Goal: Task Accomplishment & Management: Manage account settings

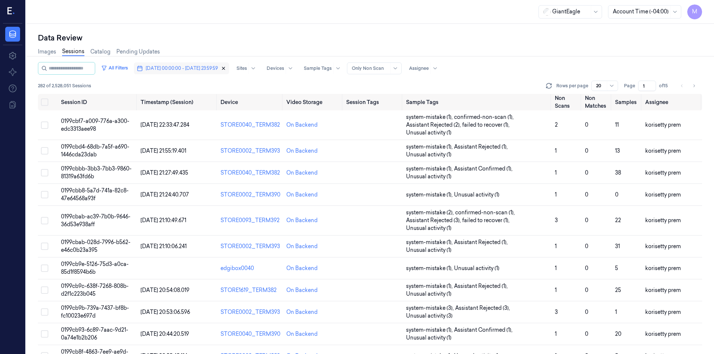
click at [226, 70] on icon "button" at bounding box center [223, 68] width 5 height 5
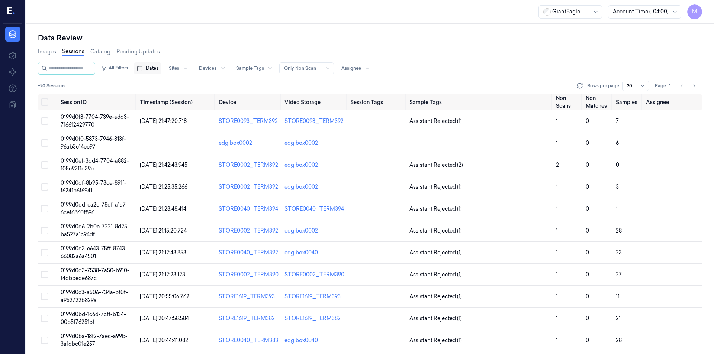
click at [158, 67] on span "Dates" at bounding box center [152, 68] width 13 height 7
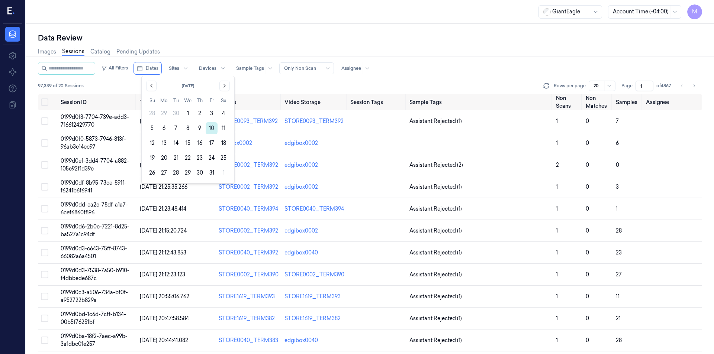
click at [213, 127] on button "10" at bounding box center [212, 128] width 12 height 12
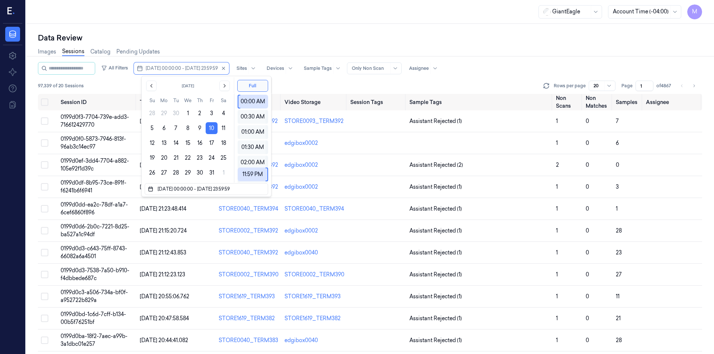
click at [235, 35] on div "Data Review" at bounding box center [370, 38] width 664 height 10
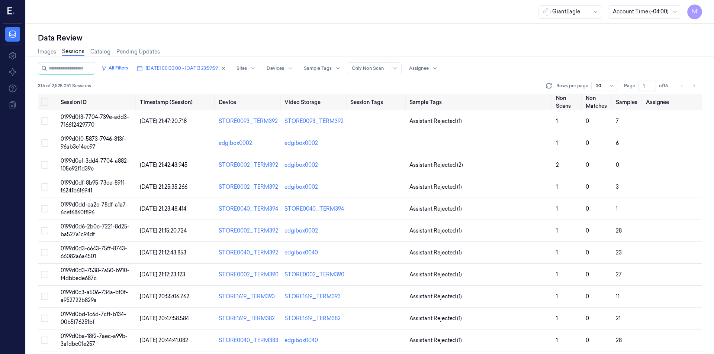
click at [235, 35] on div "Data Review" at bounding box center [370, 38] width 664 height 10
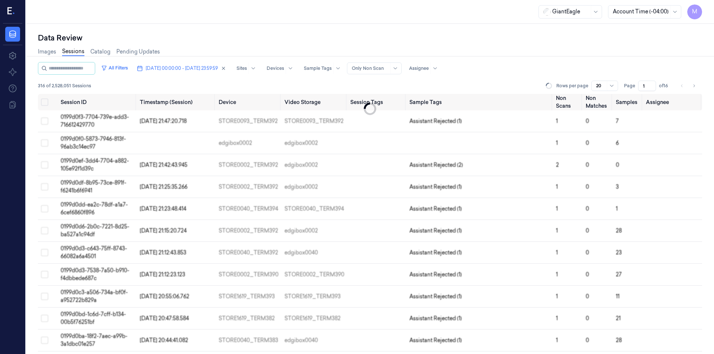
click at [279, 35] on div "Data Review" at bounding box center [370, 38] width 664 height 10
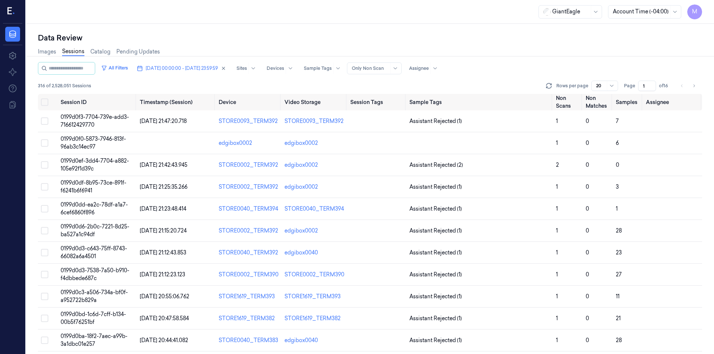
drag, startPoint x: 440, startPoint y: 37, endPoint x: 467, endPoint y: 40, distance: 26.9
click at [441, 37] on div "Data Review" at bounding box center [370, 38] width 664 height 10
click at [695, 86] on icon "Go to next page" at bounding box center [693, 86] width 4 height 6
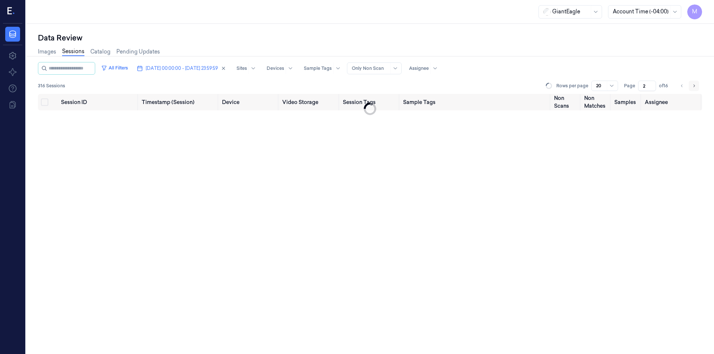
click at [695, 86] on icon "Go to next page" at bounding box center [693, 86] width 4 height 6
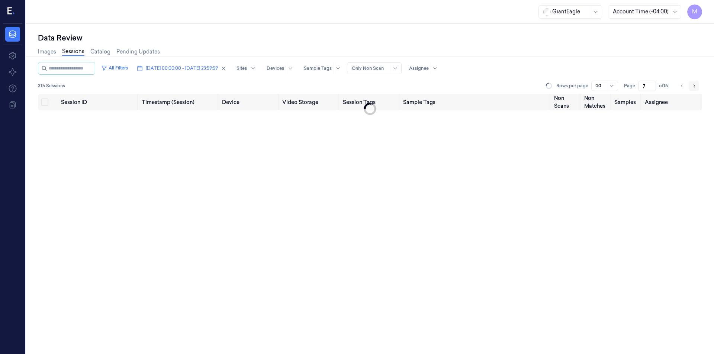
click at [695, 86] on icon "Go to next page" at bounding box center [693, 86] width 4 height 6
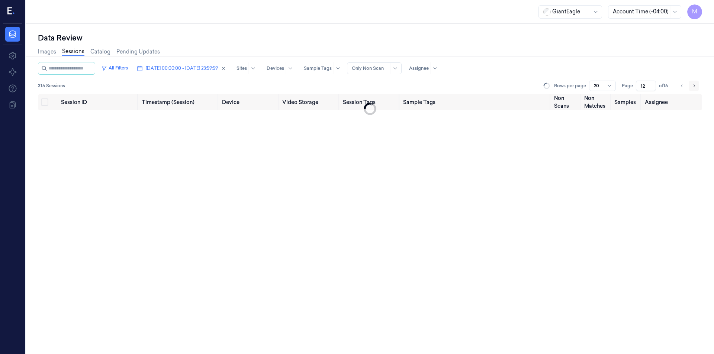
click at [695, 86] on icon "Go to next page" at bounding box center [693, 86] width 4 height 6
click at [396, 32] on div "Data Review Images Sessions Catalog Pending Updates All Filters [DATE] 00:00:00…" at bounding box center [370, 189] width 688 height 330
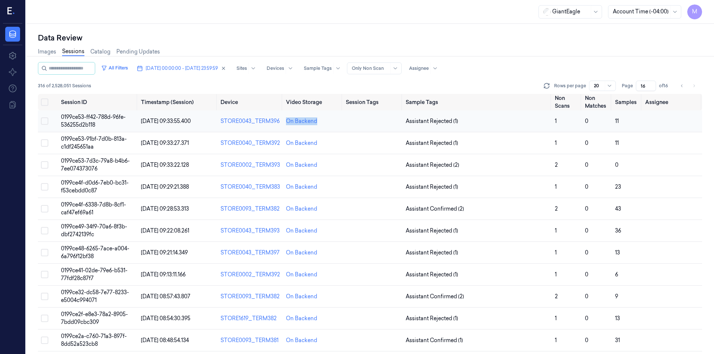
drag, startPoint x: 327, startPoint y: 123, endPoint x: 280, endPoint y: 122, distance: 47.2
click at [280, 122] on tr "0199ce53-ff42-788d-96fe-536255d2b118 [DATE] 09:33:55.400 STORE0043_TERM396 On B…" at bounding box center [370, 121] width 664 height 22
copy tr "On Backend"
click at [682, 84] on icon "Go to previous page" at bounding box center [682, 86] width 4 height 6
click at [684, 86] on button "Go to previous page" at bounding box center [682, 86] width 10 height 10
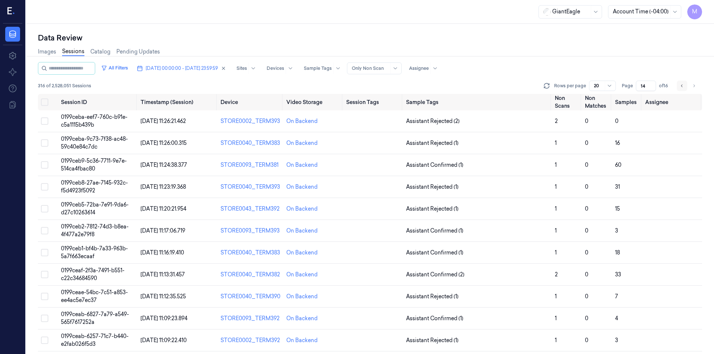
click at [682, 87] on icon "Go to previous page" at bounding box center [682, 86] width 4 height 6
click at [681, 87] on icon "Go to previous page" at bounding box center [682, 86] width 4 height 6
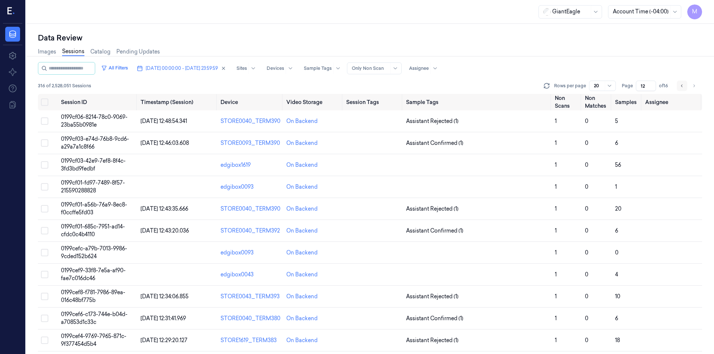
click at [682, 85] on icon "Go to previous page" at bounding box center [682, 86] width 4 height 6
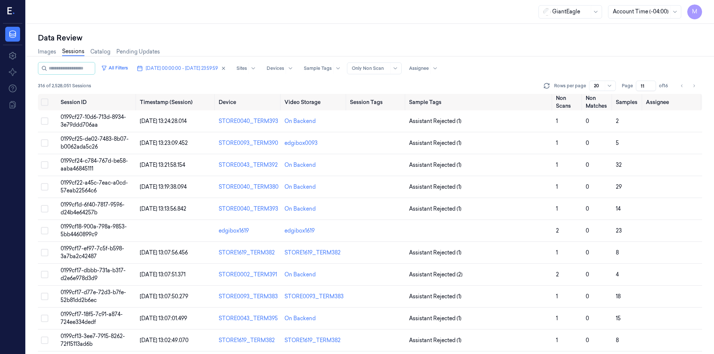
click at [595, 54] on div "Images Sessions Catalog Pending Updates" at bounding box center [370, 52] width 664 height 19
click at [684, 88] on icon "Go to previous page" at bounding box center [682, 86] width 4 height 6
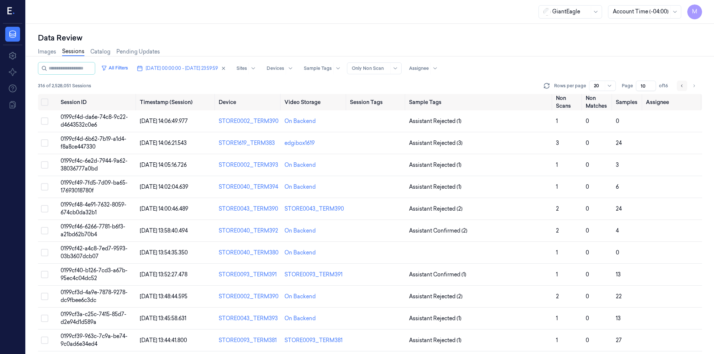
click at [685, 89] on button "Go to previous page" at bounding box center [682, 86] width 10 height 10
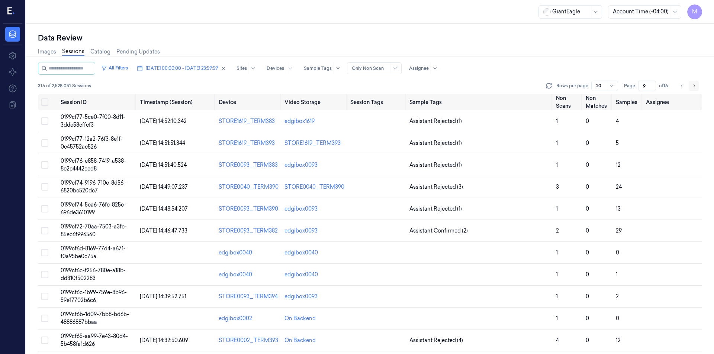
click at [696, 83] on icon "Go to next page" at bounding box center [693, 86] width 4 height 6
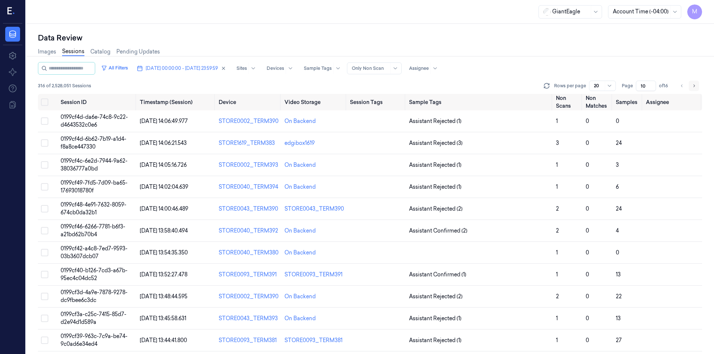
click at [696, 83] on icon "Go to next page" at bounding box center [693, 86] width 4 height 6
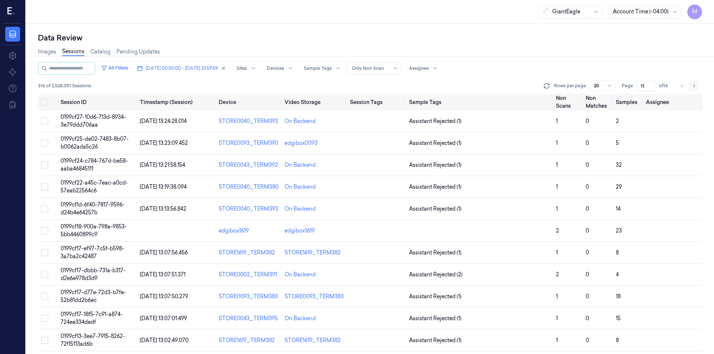
click at [696, 83] on icon "Go to next page" at bounding box center [693, 86] width 4 height 6
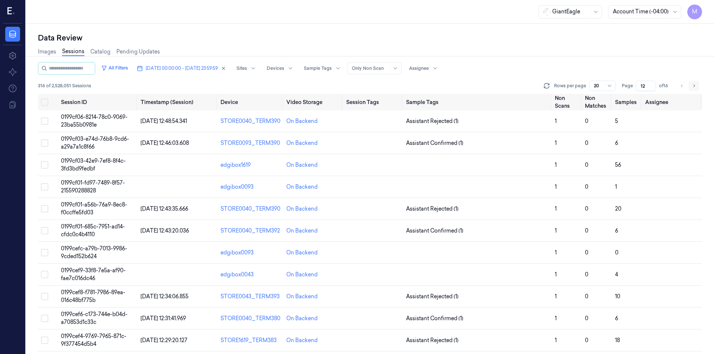
click at [696, 83] on icon "Go to next page" at bounding box center [693, 86] width 4 height 6
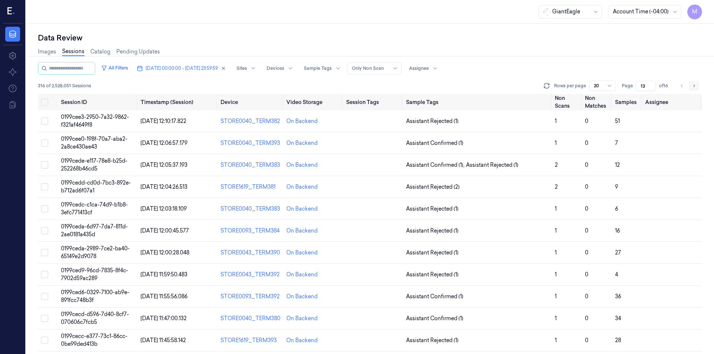
click at [696, 83] on icon "Go to next page" at bounding box center [693, 86] width 4 height 6
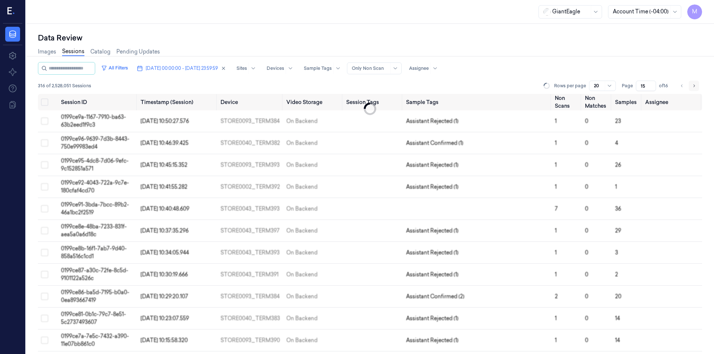
click at [696, 83] on icon "Go to next page" at bounding box center [693, 86] width 4 height 6
click at [696, 83] on li "pagination" at bounding box center [693, 86] width 10 height 10
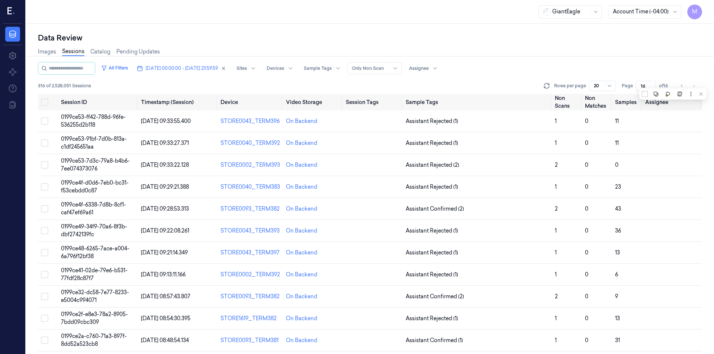
click at [694, 87] on li "pagination" at bounding box center [693, 86] width 10 height 10
click at [681, 89] on button "Go to previous page" at bounding box center [682, 86] width 10 height 10
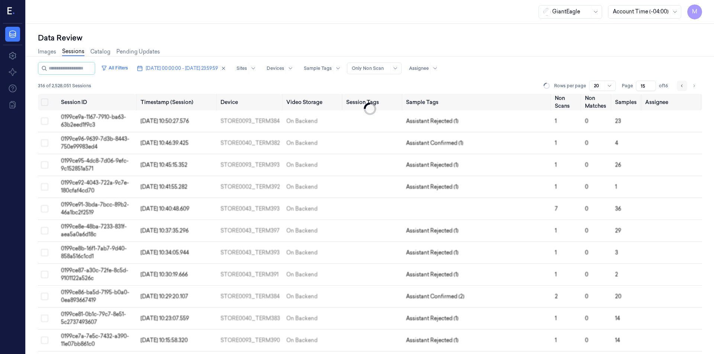
click at [681, 89] on button "Go to previous page" at bounding box center [682, 86] width 10 height 10
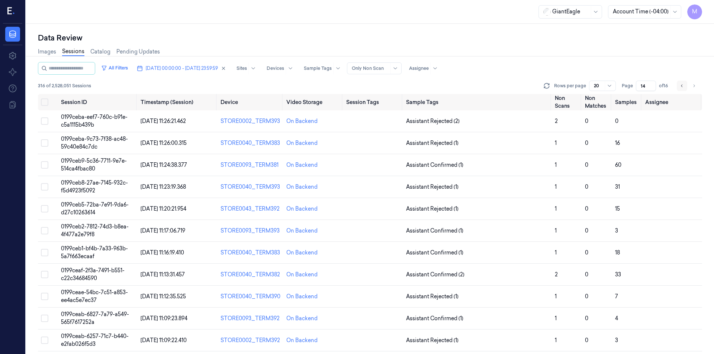
click at [679, 88] on button "Go to previous page" at bounding box center [682, 86] width 10 height 10
click at [681, 84] on icon "Go to previous page" at bounding box center [682, 86] width 4 height 6
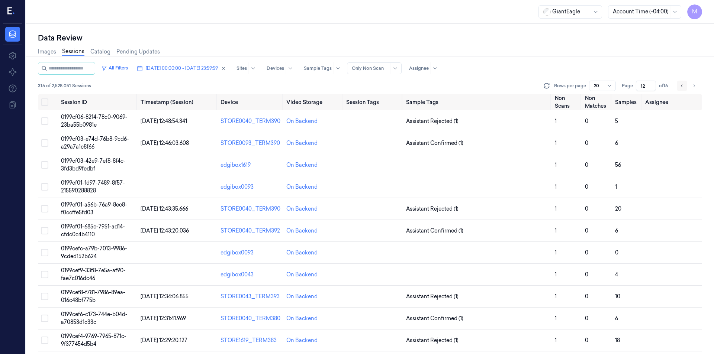
click at [683, 86] on icon "Go to previous page" at bounding box center [682, 86] width 4 height 6
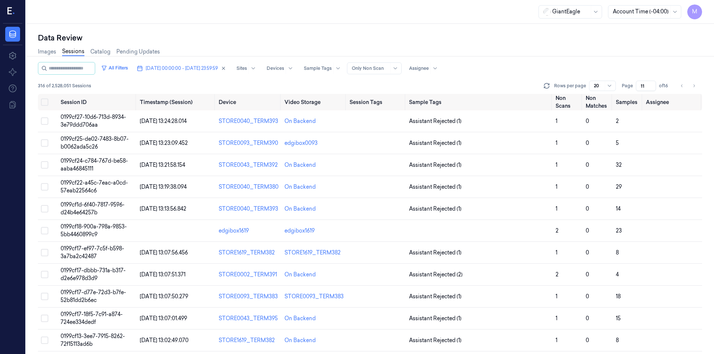
click at [555, 52] on div "Images Sessions Catalog Pending Updates" at bounding box center [370, 52] width 664 height 19
click at [196, 25] on div "Data Review Images Sessions Catalog Pending Updates All Filters [DATE] 00:00:00…" at bounding box center [370, 189] width 688 height 330
click at [690, 88] on button "Go to next page" at bounding box center [693, 86] width 10 height 10
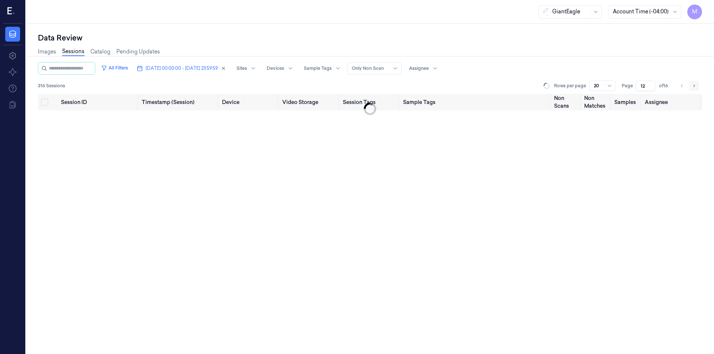
click at [690, 88] on button "Go to next page" at bounding box center [693, 86] width 10 height 10
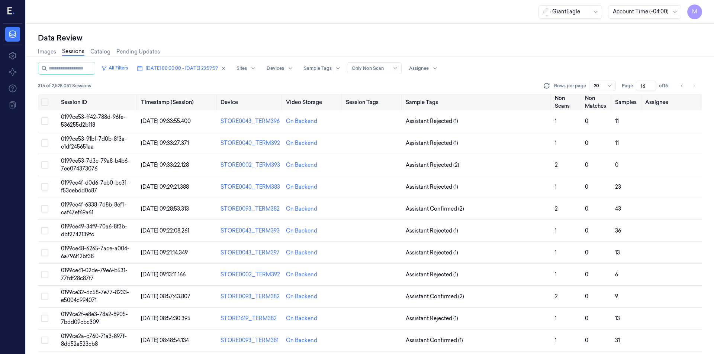
click at [456, 36] on div "Data Review" at bounding box center [370, 38] width 664 height 10
drag, startPoint x: 323, startPoint y: 123, endPoint x: 283, endPoint y: 124, distance: 40.2
click at [283, 124] on td "On Backend" at bounding box center [313, 121] width 60 height 22
copy div "On Backend"
click at [683, 87] on icon "Go to previous page" at bounding box center [682, 86] width 4 height 6
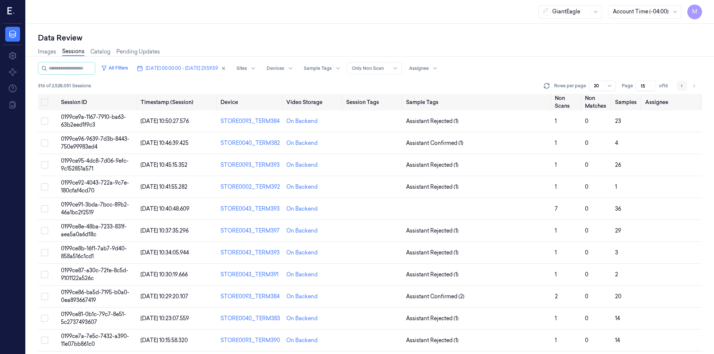
click at [681, 85] on icon "Go to previous page" at bounding box center [682, 86] width 4 height 6
click at [680, 84] on icon "Go to previous page" at bounding box center [682, 86] width 4 height 6
click at [682, 84] on icon "Go to previous page" at bounding box center [682, 86] width 4 height 6
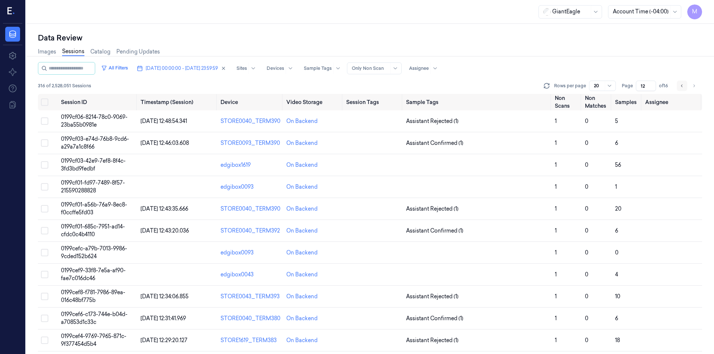
click at [677, 86] on button "Go to previous page" at bounding box center [682, 86] width 10 height 10
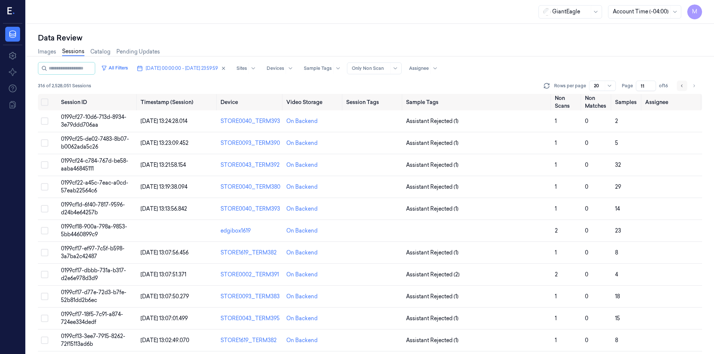
click at [684, 86] on button "Go to previous page" at bounding box center [682, 86] width 10 height 10
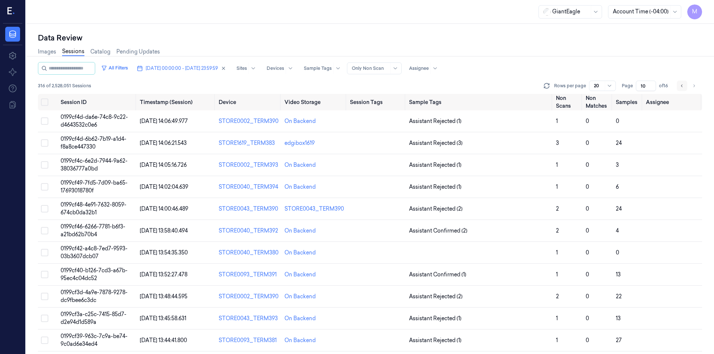
click at [679, 86] on button "Go to previous page" at bounding box center [682, 86] width 10 height 10
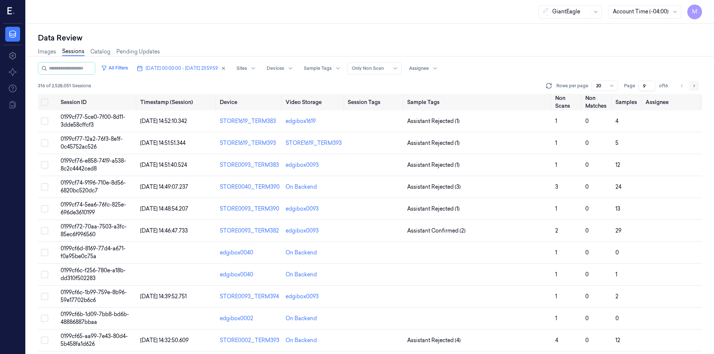
click at [694, 88] on icon "Go to next page" at bounding box center [693, 86] width 4 height 6
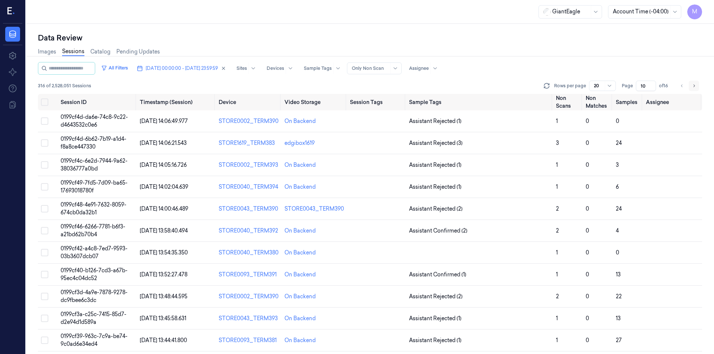
click at [691, 83] on button "Go to next page" at bounding box center [693, 86] width 10 height 10
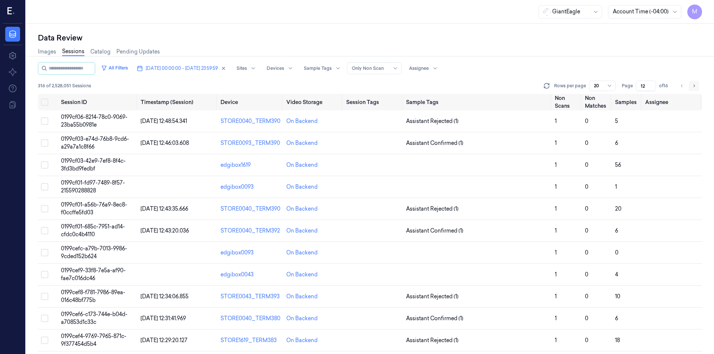
click at [691, 83] on button "Go to next page" at bounding box center [693, 86] width 10 height 10
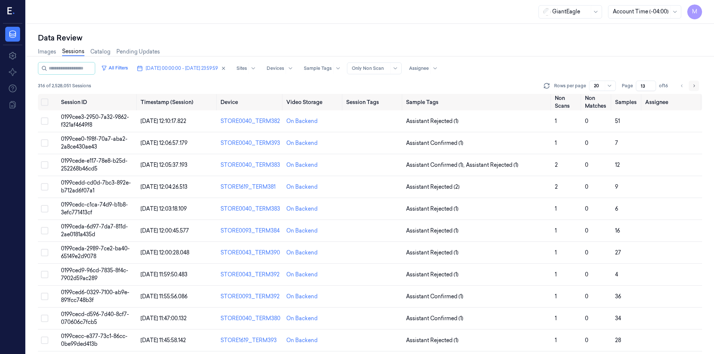
click at [691, 83] on button "Go to next page" at bounding box center [693, 86] width 10 height 10
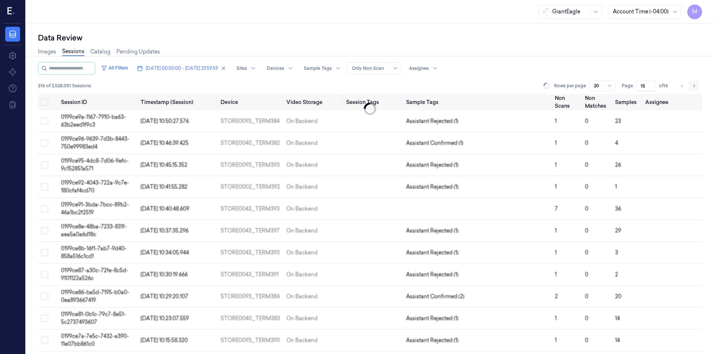
click at [691, 83] on button "Go to next page" at bounding box center [693, 86] width 10 height 10
click at [691, 83] on li "pagination" at bounding box center [693, 86] width 10 height 10
type input "16"
click at [691, 83] on li "pagination" at bounding box center [693, 86] width 10 height 10
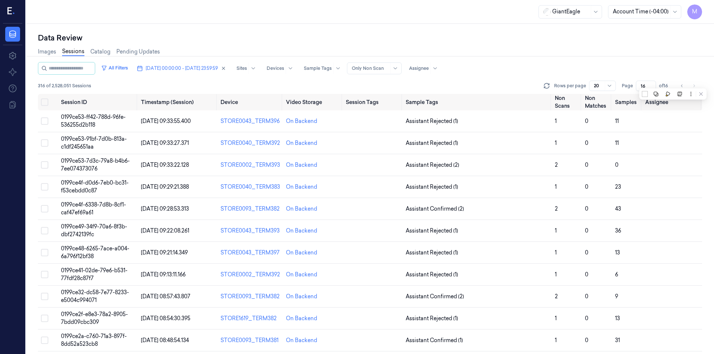
click at [574, 49] on div "Images Sessions Catalog Pending Updates" at bounding box center [370, 52] width 664 height 19
click at [408, 43] on div "Images Sessions Catalog Pending Updates" at bounding box center [370, 52] width 664 height 19
click at [45, 103] on button "Select all" at bounding box center [44, 102] width 7 height 7
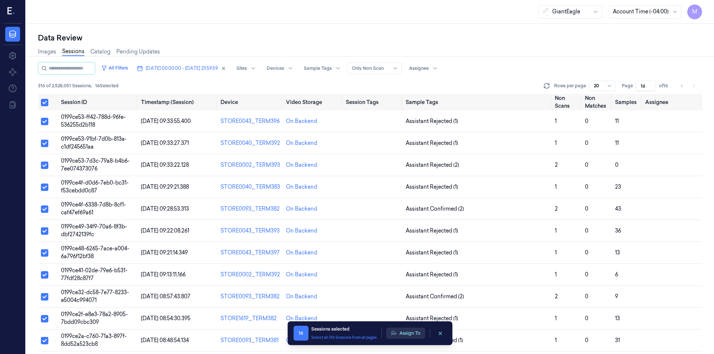
click at [406, 332] on button "Assign To" at bounding box center [405, 333] width 39 height 11
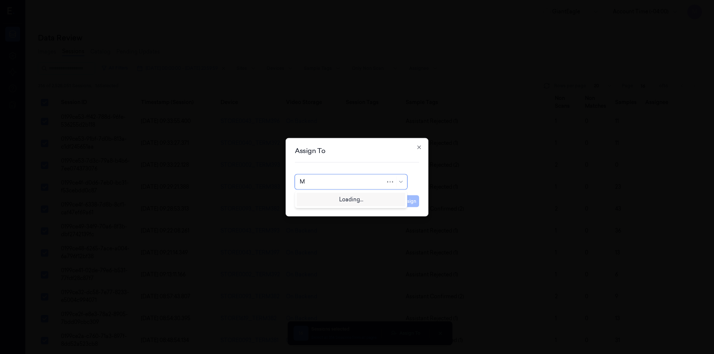
type input "MO"
click at [335, 200] on div "[PERSON_NAME]" at bounding box center [351, 199] width 103 height 8
click at [409, 204] on button "Assign" at bounding box center [409, 201] width 20 height 12
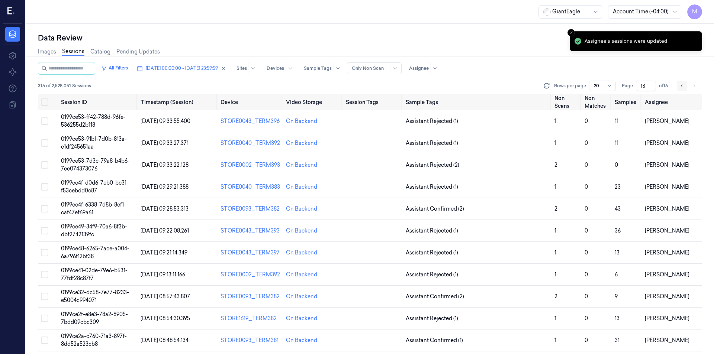
click at [678, 88] on button "Go to previous page" at bounding box center [682, 86] width 10 height 10
type input "15"
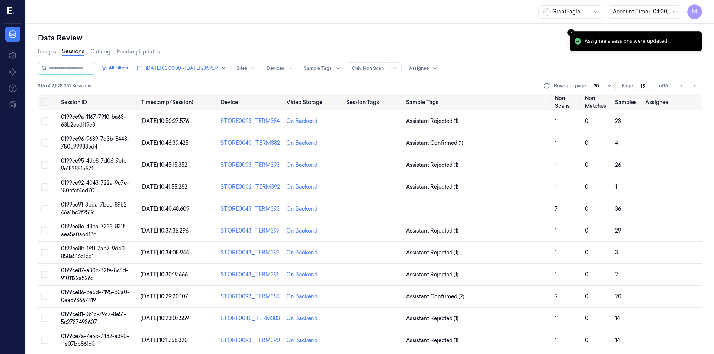
click at [432, 45] on div "Images Sessions Catalog Pending Updates" at bounding box center [370, 52] width 664 height 19
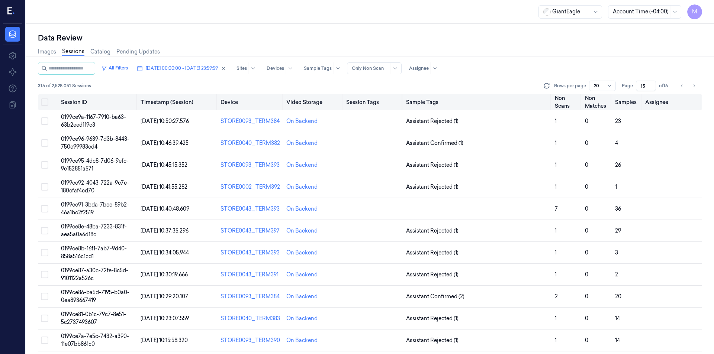
click at [42, 99] on button "Select all" at bounding box center [44, 102] width 7 height 7
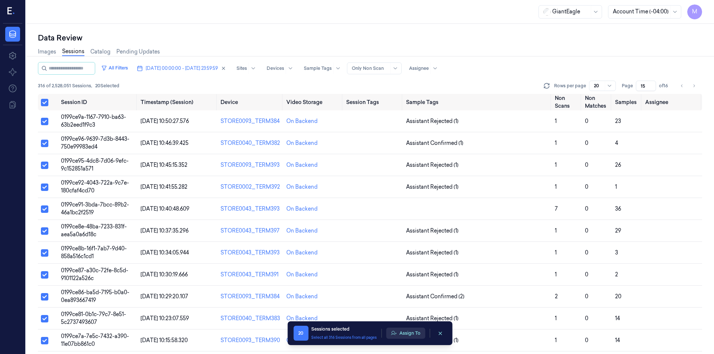
click at [411, 335] on button "Assign To" at bounding box center [405, 333] width 39 height 11
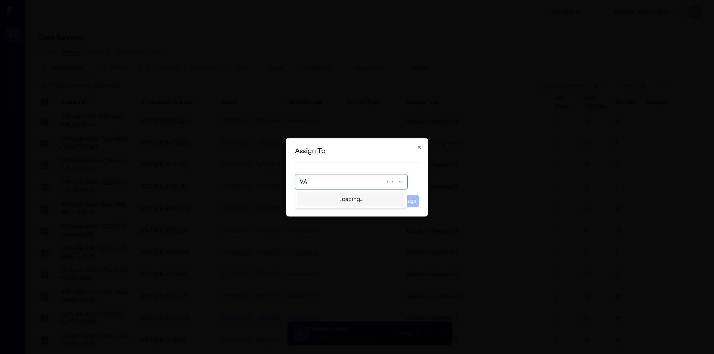
type input "VAR"
click at [326, 209] on div "[PERSON_NAME] g" at bounding box center [351, 211] width 103 height 8
click at [408, 201] on button "Assign" at bounding box center [409, 201] width 20 height 12
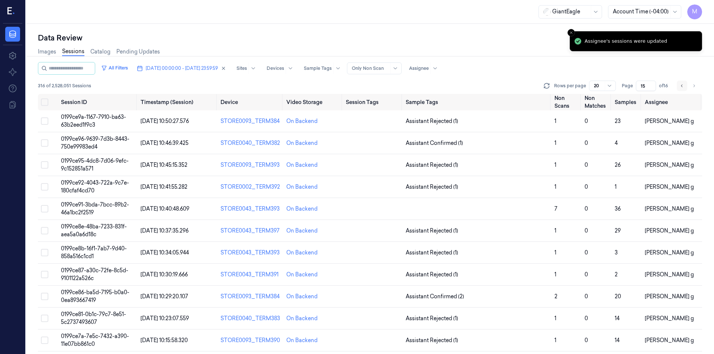
click at [681, 88] on icon "Go to previous page" at bounding box center [682, 86] width 4 height 6
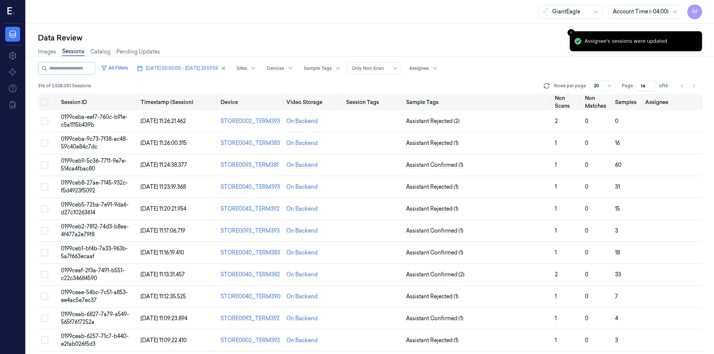
click at [392, 39] on div "Data Review" at bounding box center [370, 38] width 664 height 10
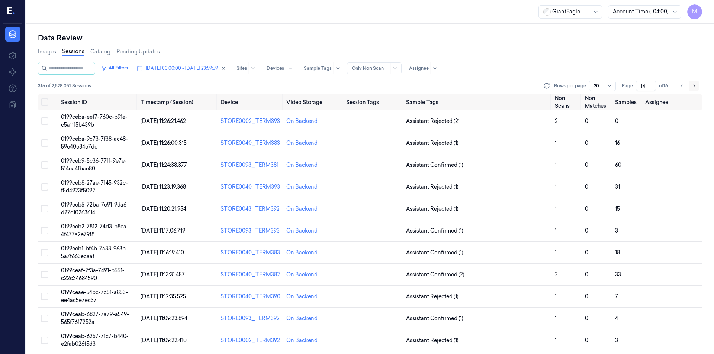
click at [696, 87] on icon "Go to next page" at bounding box center [693, 86] width 4 height 6
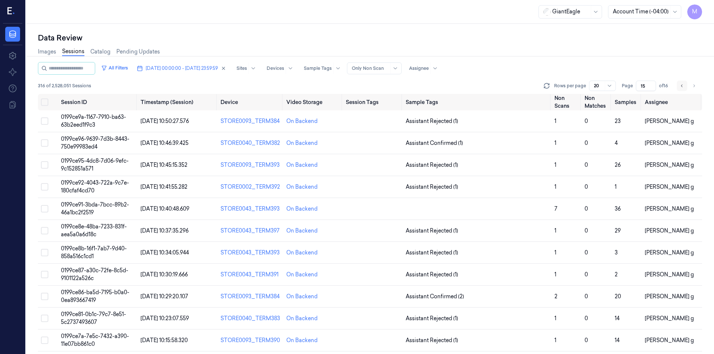
click at [681, 87] on icon "Go to previous page" at bounding box center [682, 86] width 4 height 6
type input "14"
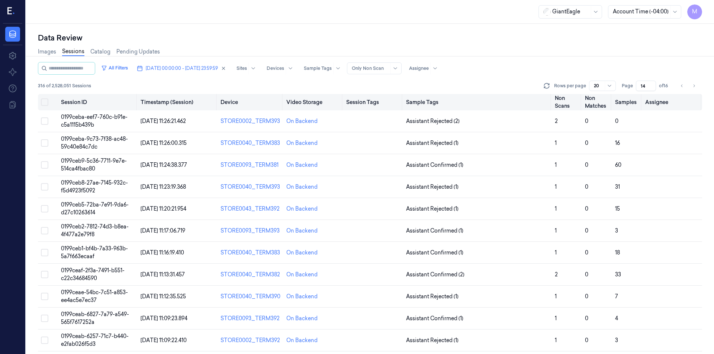
click at [46, 100] on button "Select all" at bounding box center [44, 102] width 7 height 7
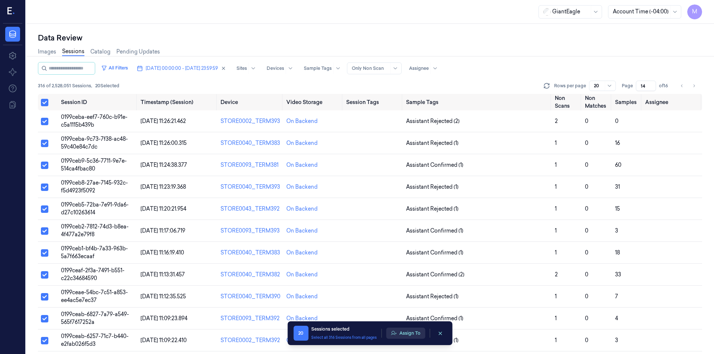
click at [401, 334] on button "Assign To" at bounding box center [405, 333] width 39 height 11
click at [322, 184] on div "On Backend" at bounding box center [313, 187] width 54 height 8
click at [404, 337] on button "Assign To" at bounding box center [405, 333] width 39 height 11
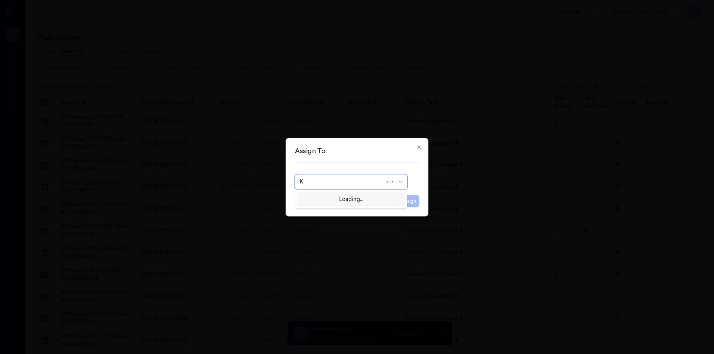
type input "KO"
click at [331, 201] on div "korisetty prem" at bounding box center [318, 199] width 36 height 8
click at [406, 202] on button "Assign" at bounding box center [409, 201] width 20 height 12
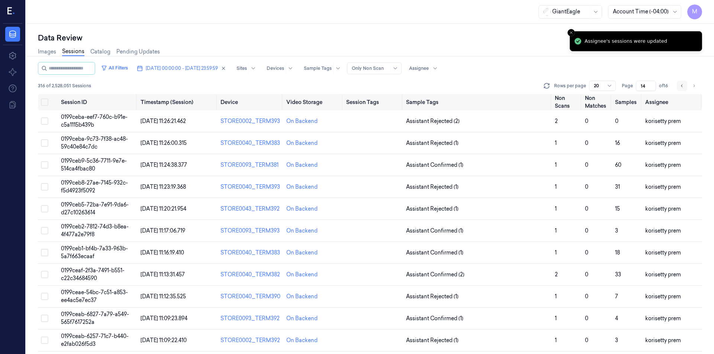
click at [682, 88] on icon "Go to previous page" at bounding box center [682, 86] width 4 height 6
type input "13"
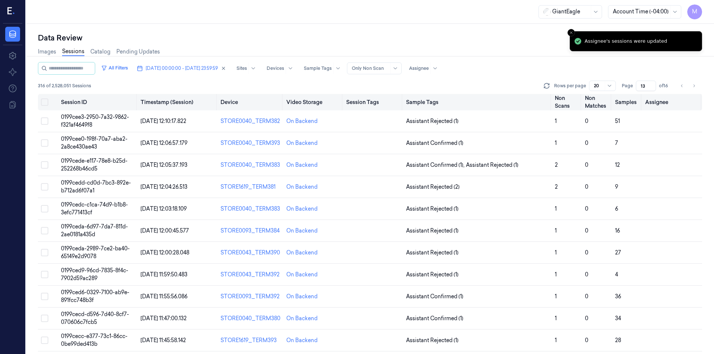
click at [44, 102] on button "Select all" at bounding box center [44, 102] width 7 height 7
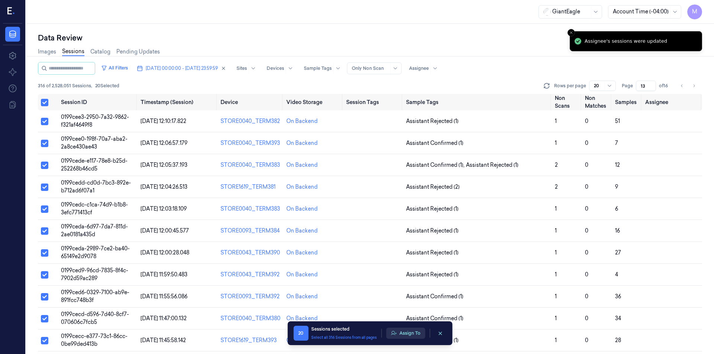
click at [408, 328] on button "Assign To" at bounding box center [405, 333] width 39 height 11
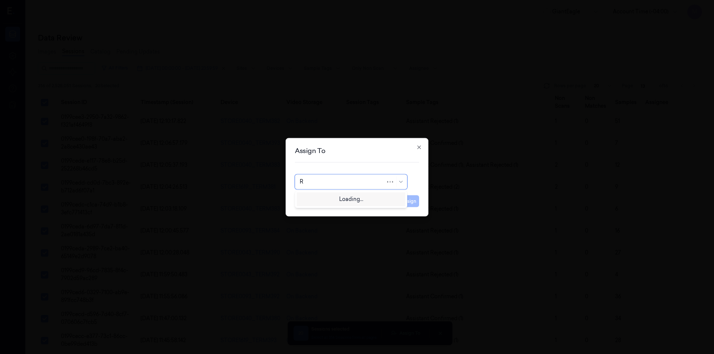
type input "RU"
click at [322, 194] on div "rupa b" at bounding box center [351, 199] width 109 height 12
click at [407, 202] on button "Assign" at bounding box center [409, 201] width 20 height 12
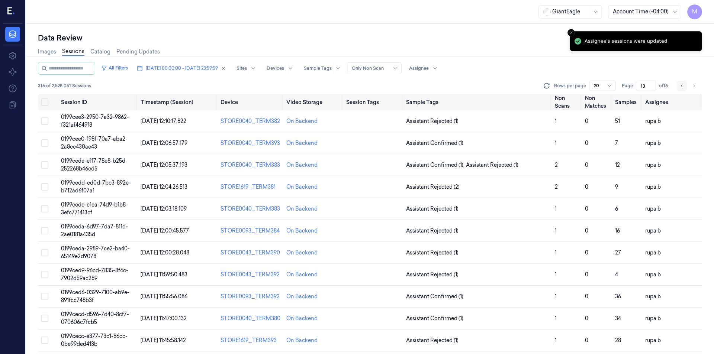
click at [684, 84] on button "Go to previous page" at bounding box center [682, 86] width 10 height 10
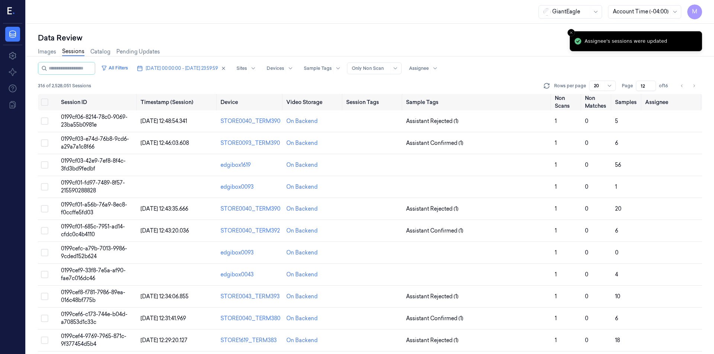
click at [502, 88] on div "316 of 2,528,051 Sessions Rows per page 20 Page 12 of 16" at bounding box center [370, 86] width 664 height 10
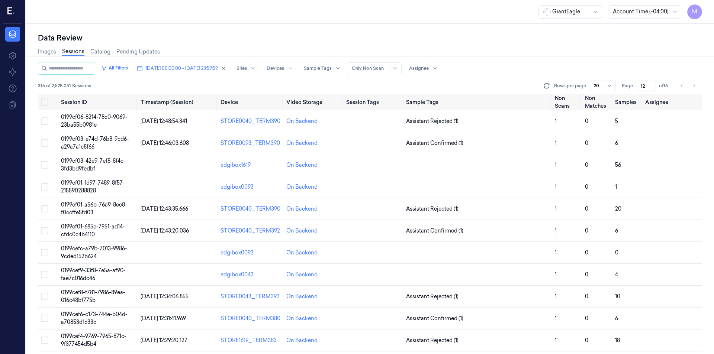
click at [475, 87] on div "316 of 2,528,051 Sessions Rows per page 20 Page 12 of 16" at bounding box center [370, 86] width 664 height 10
drag, startPoint x: 334, startPoint y: 122, endPoint x: 283, endPoint y: 122, distance: 50.9
click at [283, 122] on td "On Backend" at bounding box center [313, 121] width 60 height 22
copy div "On Backend"
click at [694, 86] on icon "Go to next page" at bounding box center [693, 86] width 4 height 6
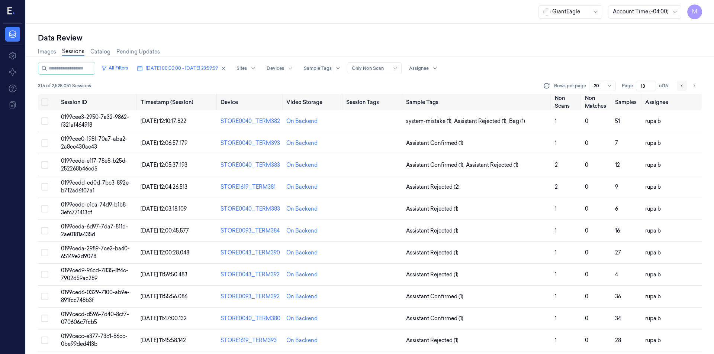
click at [683, 87] on icon "Go to previous page" at bounding box center [682, 86] width 4 height 6
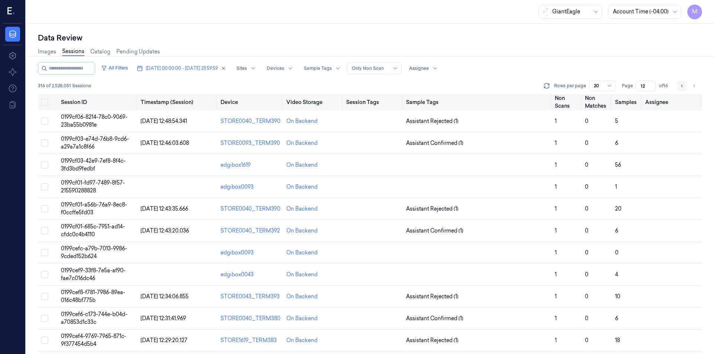
click at [683, 87] on icon "Go to previous page" at bounding box center [682, 86] width 4 height 6
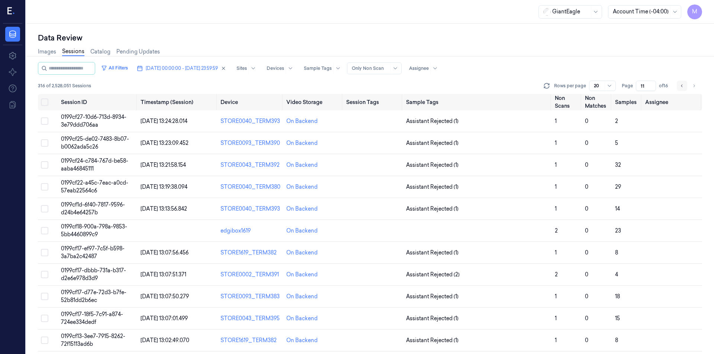
click at [680, 89] on button "Go to previous page" at bounding box center [682, 86] width 10 height 10
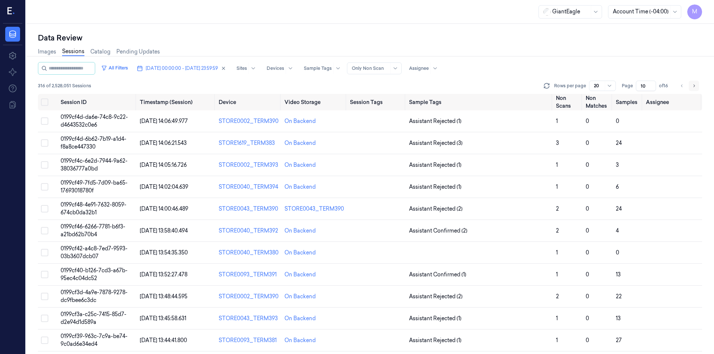
click at [694, 88] on icon "Go to next page" at bounding box center [693, 86] width 4 height 6
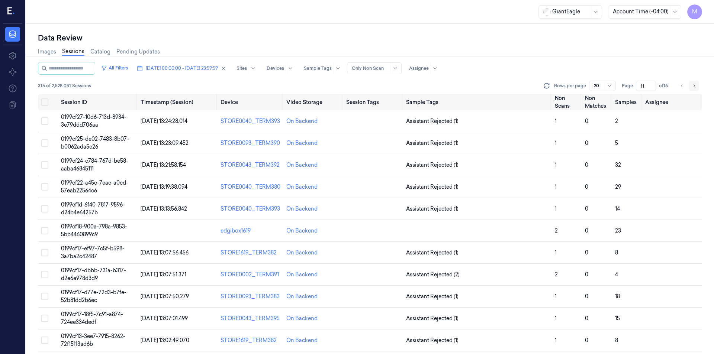
click at [694, 88] on icon "Go to next page" at bounding box center [693, 86] width 4 height 6
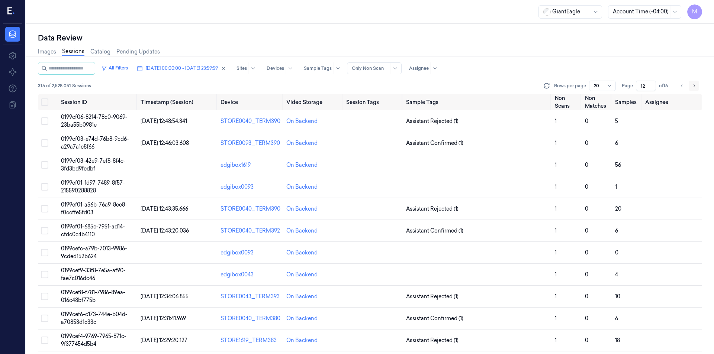
click at [694, 88] on icon "Go to next page" at bounding box center [693, 86] width 4 height 6
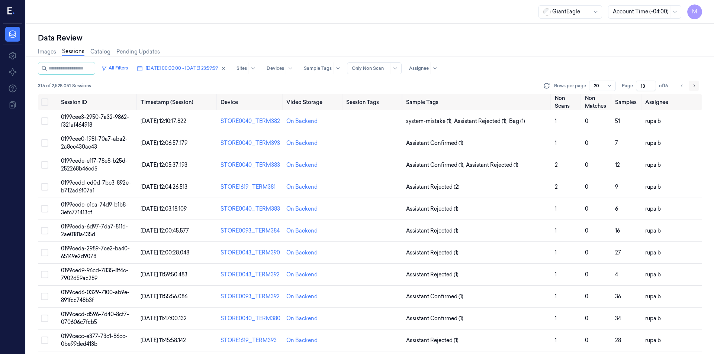
click at [694, 88] on icon "Go to next page" at bounding box center [693, 86] width 4 height 6
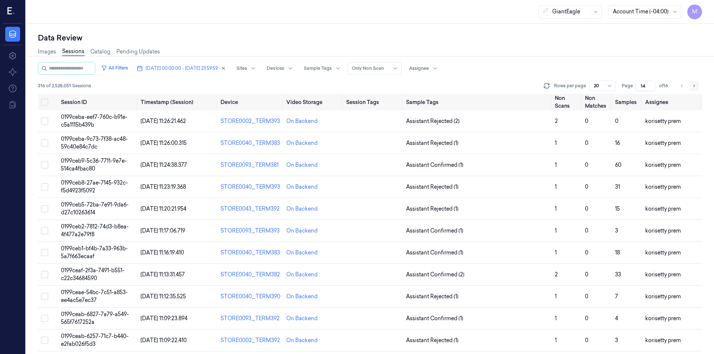
click at [694, 88] on icon "Go to next page" at bounding box center [693, 86] width 4 height 6
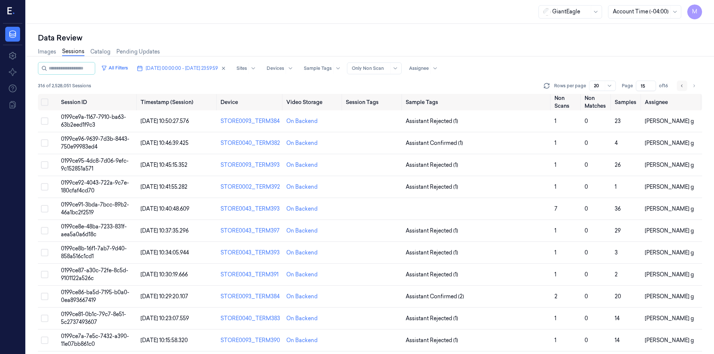
click at [682, 88] on icon "Go to previous page" at bounding box center [682, 86] width 4 height 6
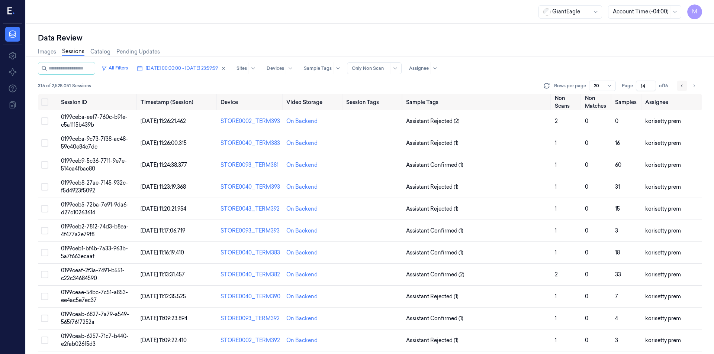
click at [682, 88] on icon "Go to previous page" at bounding box center [682, 86] width 4 height 6
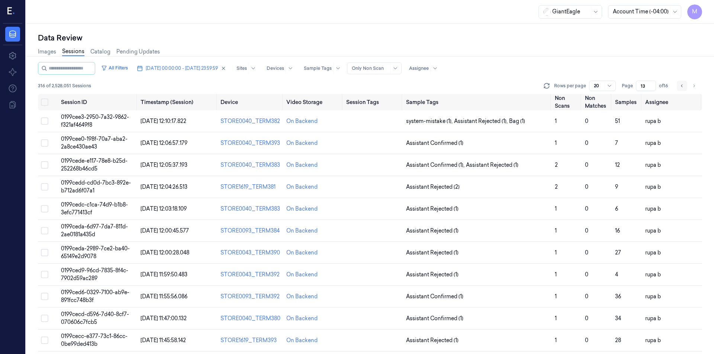
click at [682, 88] on icon "Go to previous page" at bounding box center [682, 86] width 4 height 6
type input "12"
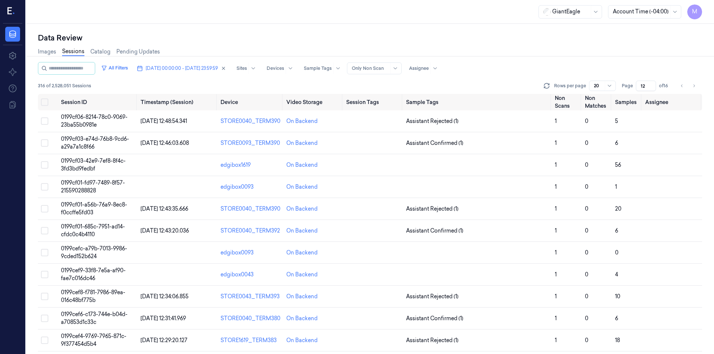
click at [593, 58] on div "Images Sessions Catalog Pending Updates" at bounding box center [370, 52] width 664 height 19
